Goal: Task Accomplishment & Management: Use online tool/utility

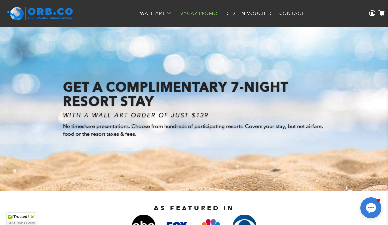
click at [205, 14] on link "Vacay Promo" at bounding box center [198, 13] width 45 height 17
click at [259, 12] on link "Redeem Voucher" at bounding box center [248, 13] width 54 height 17
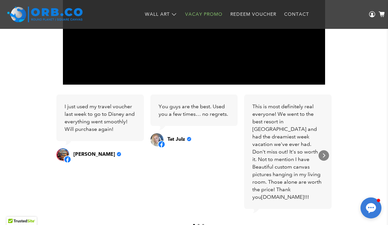
scroll to position [295, 0]
